Goal: Navigation & Orientation: Find specific page/section

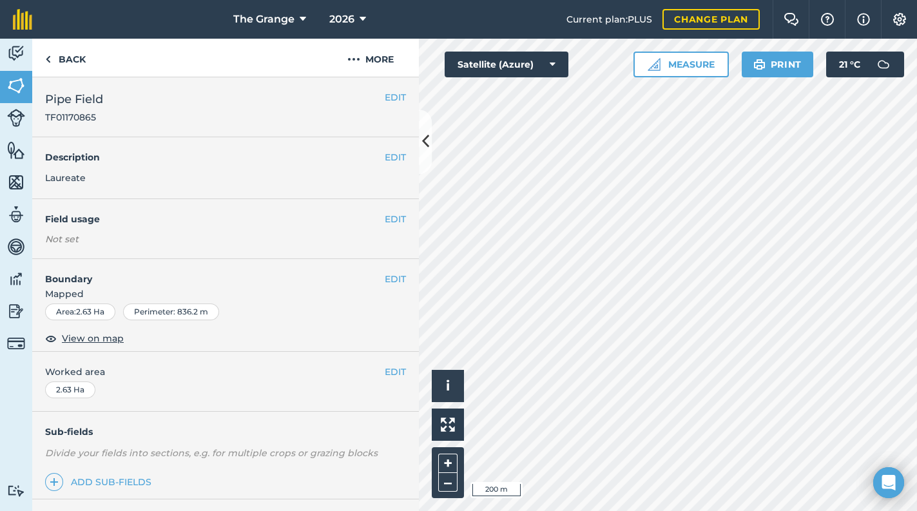
click at [637, 218] on div "Hello i © 2025 TomTom, Microsoft 200 m + –" at bounding box center [668, 275] width 498 height 472
click at [595, 223] on div "Hello i © 2025 TomTom, Microsoft 200 m + –" at bounding box center [668, 275] width 498 height 472
